Goal: Information Seeking & Learning: Learn about a topic

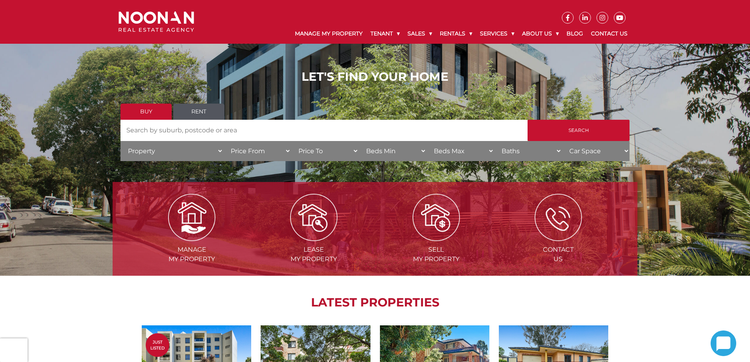
scroll to position [39, 0]
click at [198, 117] on link "Rent" at bounding box center [198, 112] width 51 height 16
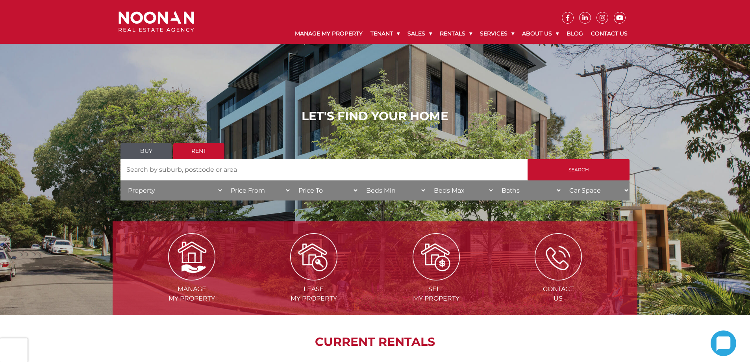
click at [137, 157] on link "Buy" at bounding box center [145, 151] width 51 height 16
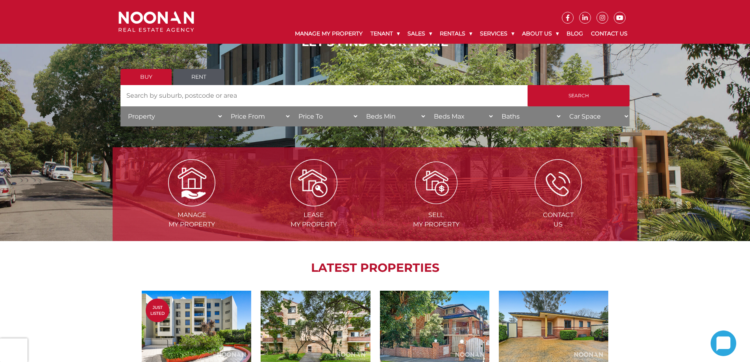
scroll to position [79, 0]
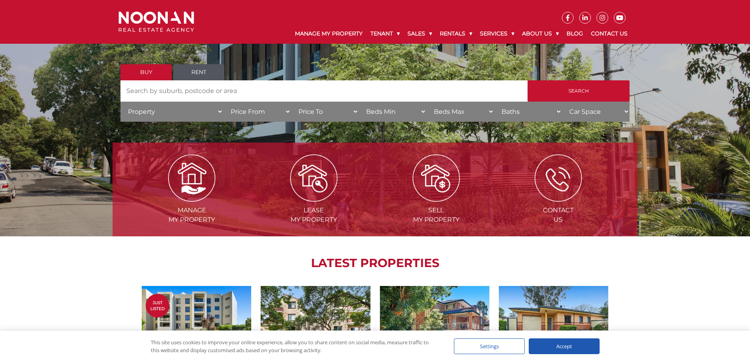
click at [219, 111] on select "Property House Villa Apartment Townhouse Duplex Semi-detached Unit Terrace Other" at bounding box center [171, 112] width 103 height 20
click at [288, 110] on select "Price From $50,000 $100,000 $150,000 $200,000 $250,000 $300,000 $350,000 $400,0…" at bounding box center [257, 112] width 68 height 20
click at [180, 247] on div "LATEST PROPERTIES Just Listed View Details For Sale Apartment Forest Road, HURS…" at bounding box center [375, 366] width 525 height 261
click at [219, 111] on select "Property House Villa Apartment Townhouse Duplex Semi-detached Unit Terrace Other" at bounding box center [171, 112] width 103 height 20
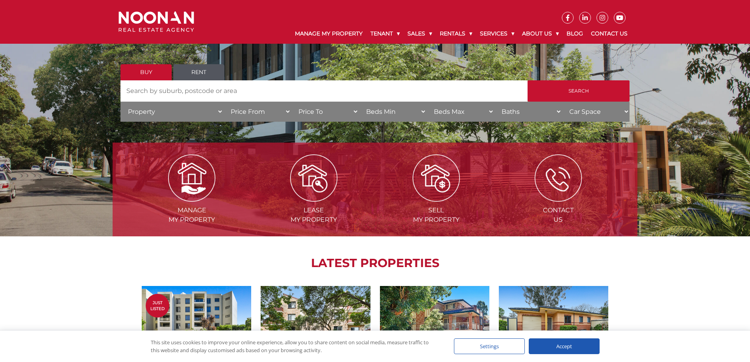
click at [291, 110] on select "Price From $50,000 $100,000 $150,000 $200,000 $250,000 $300,000 $350,000 $400,0…" at bounding box center [257, 112] width 68 height 20
click at [356, 110] on select "Price To $50,000 $100,000 $150,000 $200,000 $250,000 $300,000 $350,000 $400,000…" at bounding box center [325, 112] width 68 height 20
drag, startPoint x: 356, startPoint y: 110, endPoint x: 367, endPoint y: 109, distance: 11.4
click at [356, 110] on select "Price To $50,000 $100,000 $150,000 $200,000 $250,000 $300,000 $350,000 $400,000…" at bounding box center [325, 112] width 68 height 20
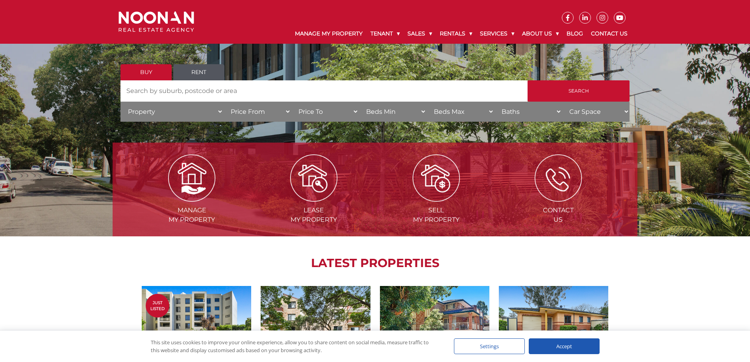
click at [424, 111] on select "Beds Min 1 + 2 + 3 + 4 + 5 + 6 + 7 + 8 + 9 + 10 +" at bounding box center [393, 112] width 68 height 20
